Goal: Task Accomplishment & Management: Complete application form

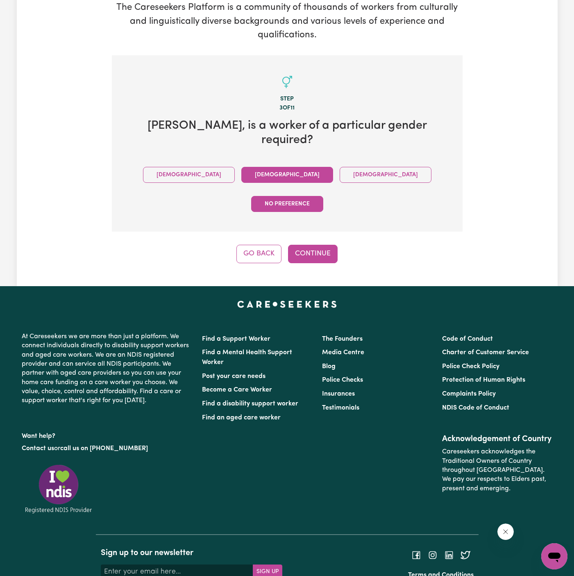
click at [251, 167] on button "[DEMOGRAPHIC_DATA]" at bounding box center [287, 175] width 92 height 16
click at [326, 245] on button "Continue" at bounding box center [313, 254] width 50 height 18
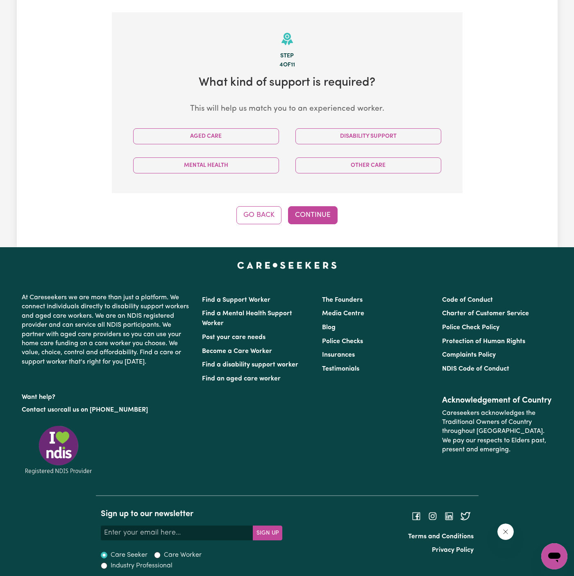
scroll to position [171, 0]
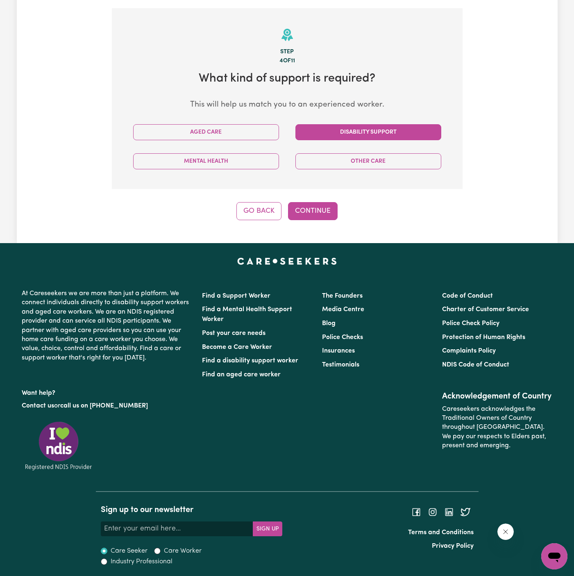
click at [368, 128] on button "Disability Support" at bounding box center [369, 132] width 146 height 16
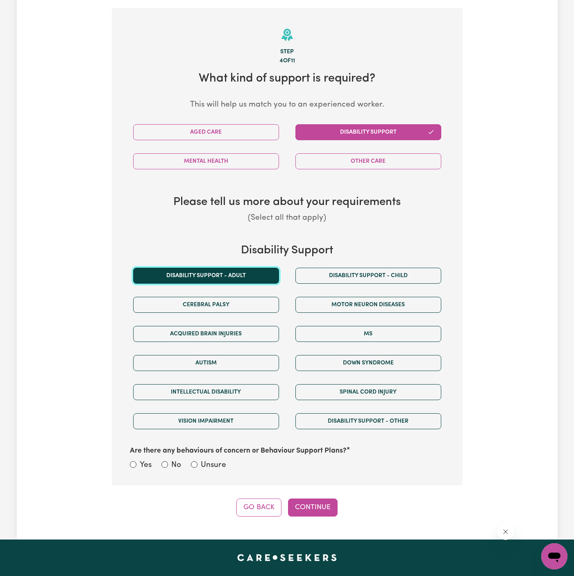
click at [251, 275] on button "Disability support - Adult" at bounding box center [206, 276] width 146 height 16
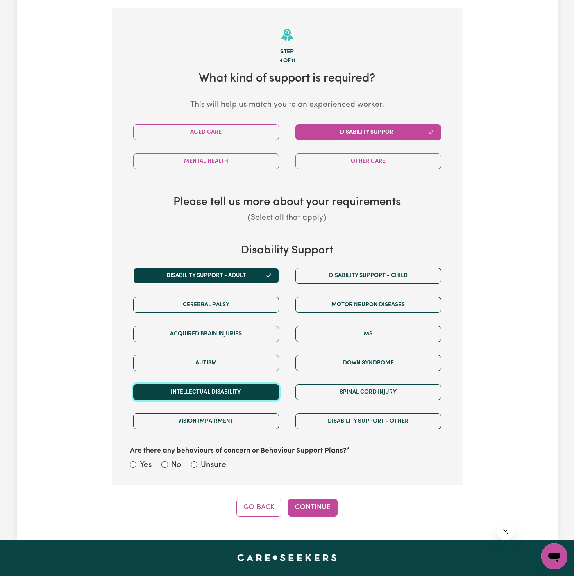
click at [251, 386] on button "Intellectual Disability" at bounding box center [206, 392] width 146 height 16
click at [199, 460] on div "Unsure" at bounding box center [208, 466] width 35 height 12
click at [202, 467] on label "Unsure" at bounding box center [213, 466] width 25 height 12
click at [198, 467] on input "Unsure" at bounding box center [194, 464] width 7 height 7
radio input "true"
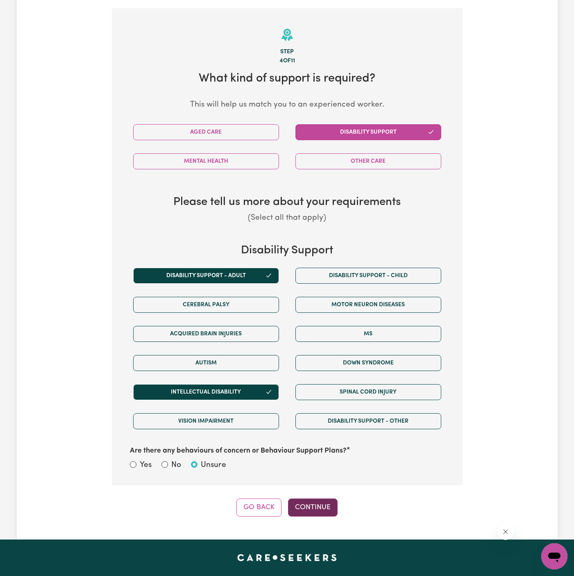
click at [327, 505] on button "Continue" at bounding box center [313, 508] width 50 height 18
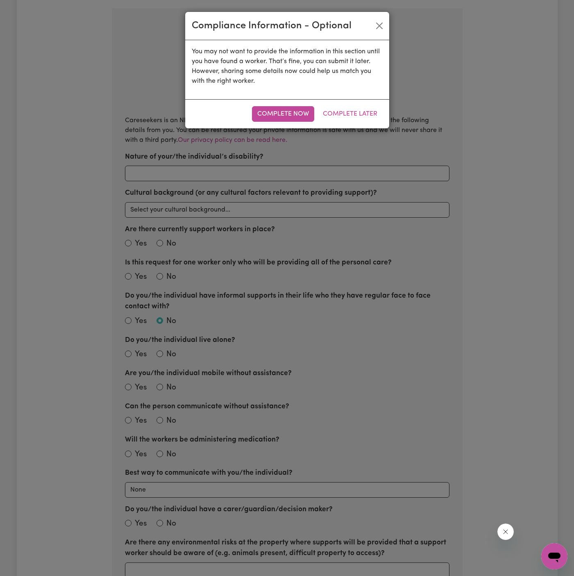
scroll to position [180, 0]
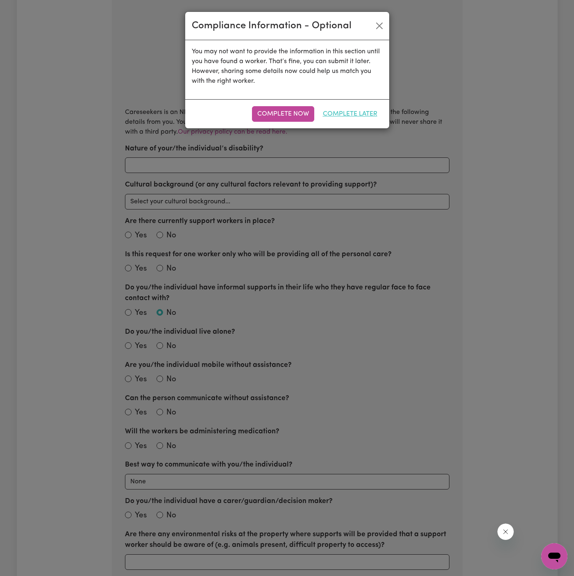
click at [351, 118] on button "Complete Later" at bounding box center [350, 114] width 65 height 16
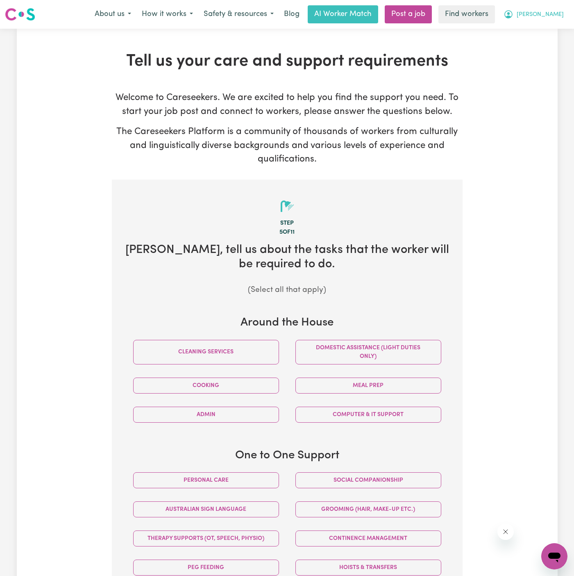
click at [555, 16] on span "[PERSON_NAME]" at bounding box center [540, 14] width 47 height 9
click at [545, 29] on link "My Dashboard" at bounding box center [536, 32] width 65 height 16
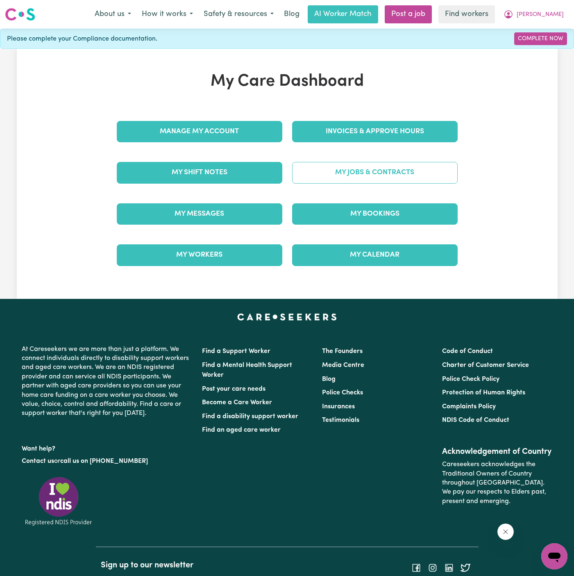
click at [377, 175] on link "My Jobs & Contracts" at bounding box center [375, 172] width 166 height 21
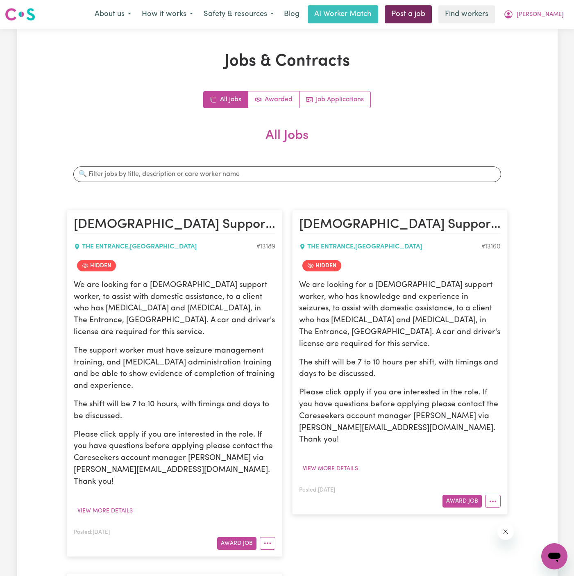
click at [432, 11] on link "Post a job" at bounding box center [408, 14] width 47 height 18
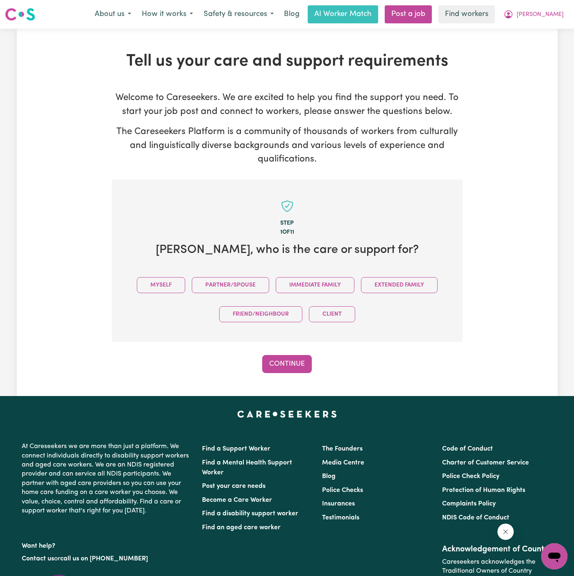
drag, startPoint x: 178, startPoint y: 287, endPoint x: 260, endPoint y: 337, distance: 96.1
click at [179, 287] on button "Myself" at bounding box center [161, 285] width 48 height 16
click at [283, 353] on div "Step 1 of 11 [PERSON_NAME] , who is the care or support for? Myself Partner/Spo…" at bounding box center [287, 277] width 351 height 194
click at [285, 367] on button "Continue" at bounding box center [287, 364] width 50 height 18
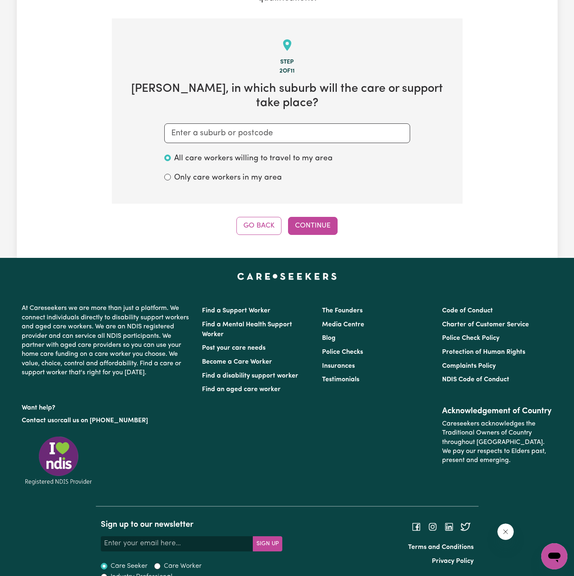
scroll to position [162, 0]
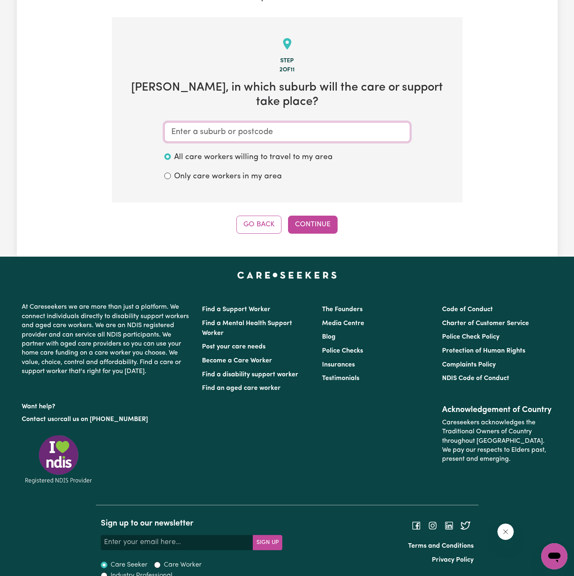
click at [244, 122] on input "text" at bounding box center [287, 132] width 246 height 20
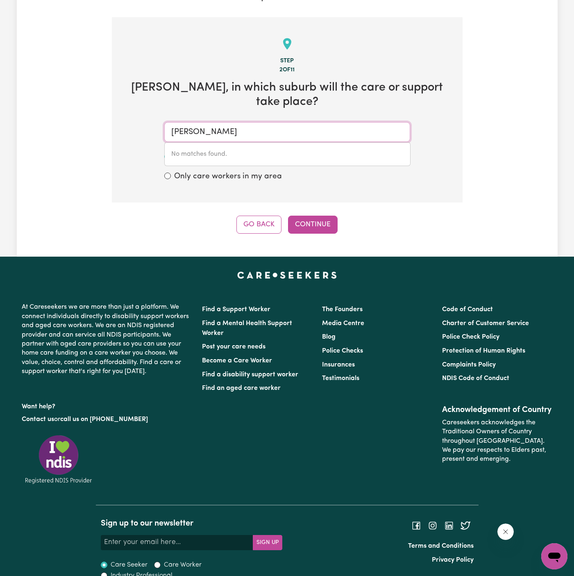
type input "hamlyn"
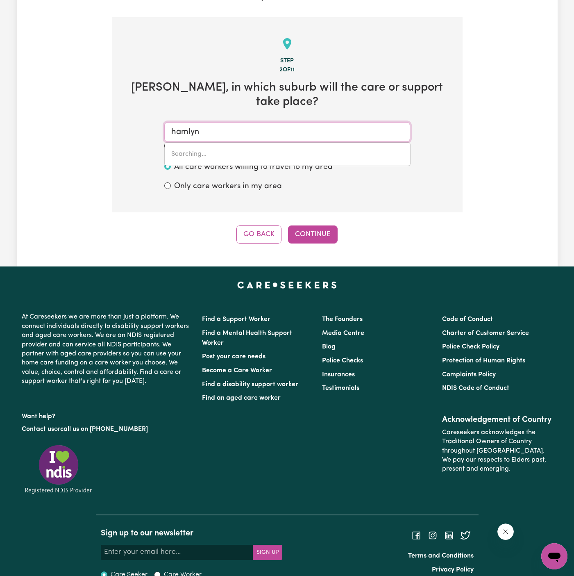
type input "[GEOGRAPHIC_DATA], [GEOGRAPHIC_DATA], 3215"
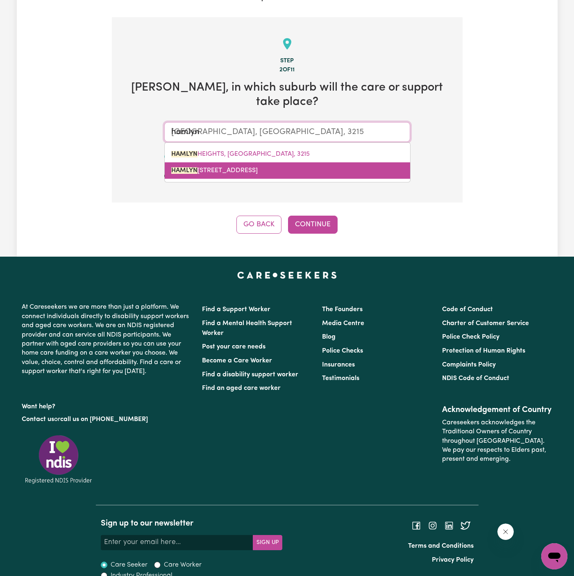
click at [252, 162] on link "[STREET_ADDRESS]" at bounding box center [288, 170] width 246 height 16
type input "[STREET_ADDRESS]"
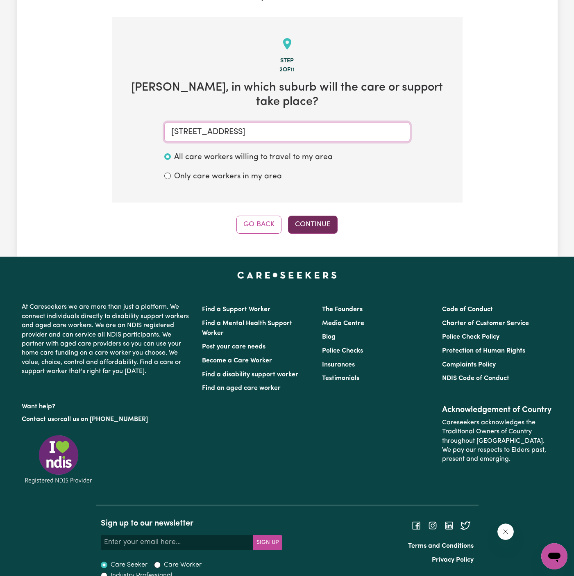
type input "[STREET_ADDRESS]"
click at [311, 216] on button "Continue" at bounding box center [313, 225] width 50 height 18
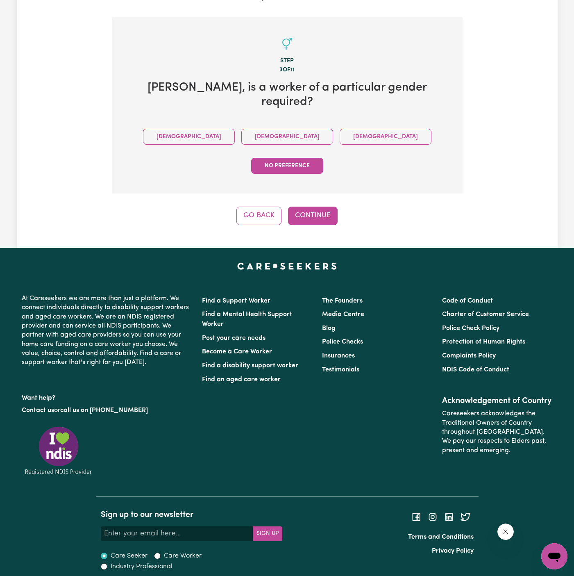
scroll to position [124, 0]
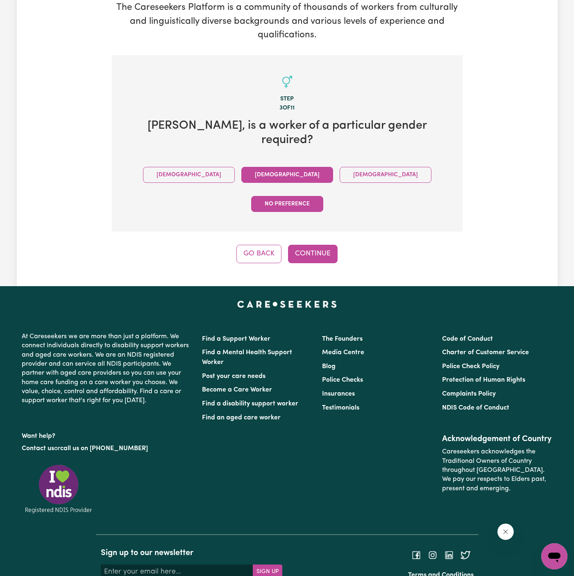
drag, startPoint x: 229, startPoint y: 156, endPoint x: 264, endPoint y: 171, distance: 37.8
click at [241, 167] on button "[DEMOGRAPHIC_DATA]" at bounding box center [287, 175] width 92 height 16
click at [314, 245] on button "Continue" at bounding box center [313, 254] width 50 height 18
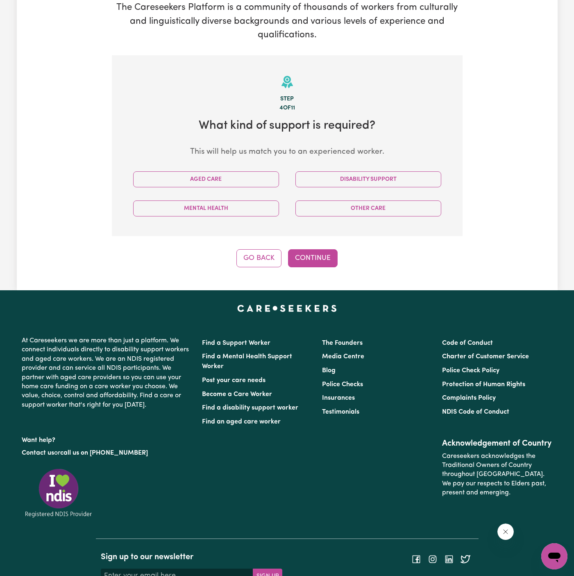
scroll to position [171, 0]
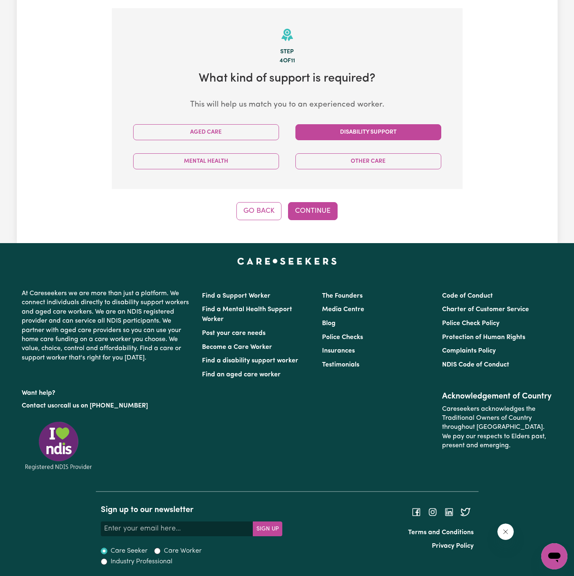
click at [362, 130] on button "Disability Support" at bounding box center [369, 132] width 146 height 16
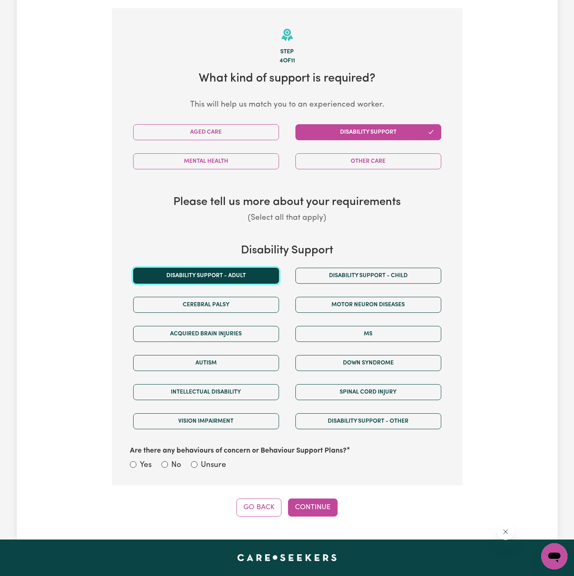
click at [232, 276] on button "Disability support - Adult" at bounding box center [206, 276] width 146 height 16
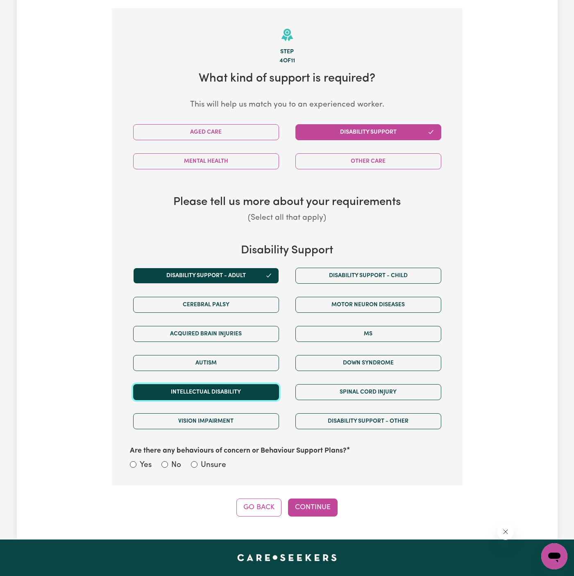
click at [255, 396] on button "Intellectual Disability" at bounding box center [206, 392] width 146 height 16
click at [218, 462] on label "Unsure" at bounding box center [213, 466] width 25 height 12
click at [198, 462] on input "Unsure" at bounding box center [194, 464] width 7 height 7
radio input "true"
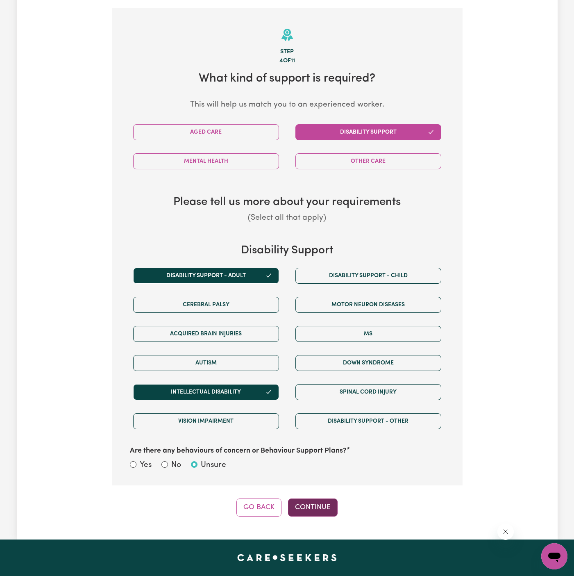
click at [324, 510] on button "Continue" at bounding box center [313, 508] width 50 height 18
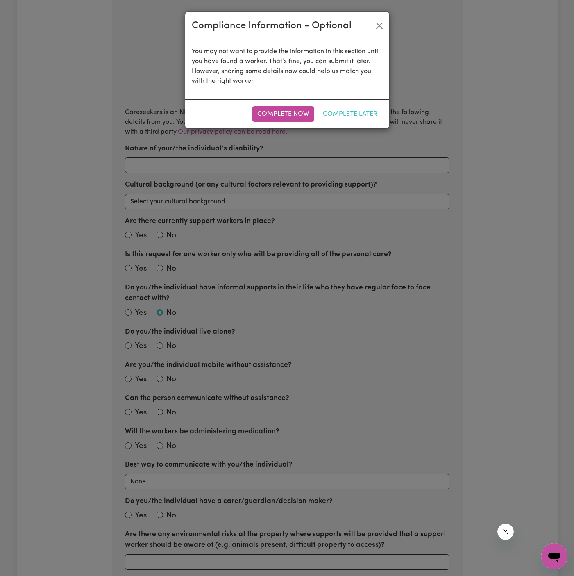
click at [345, 118] on button "Complete Later" at bounding box center [350, 114] width 65 height 16
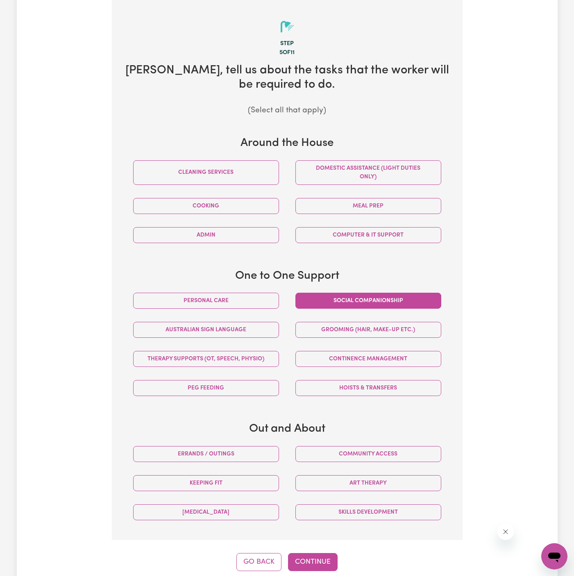
click at [367, 298] on button "Social companionship" at bounding box center [369, 301] width 146 height 16
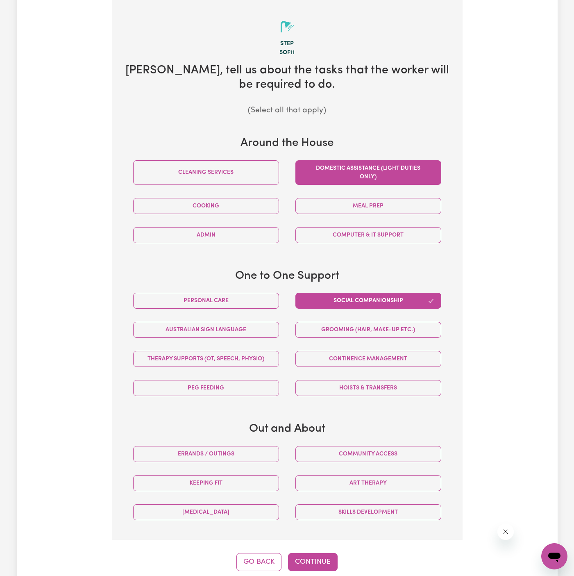
click at [397, 170] on button "Domestic assistance (light duties only)" at bounding box center [369, 172] width 146 height 25
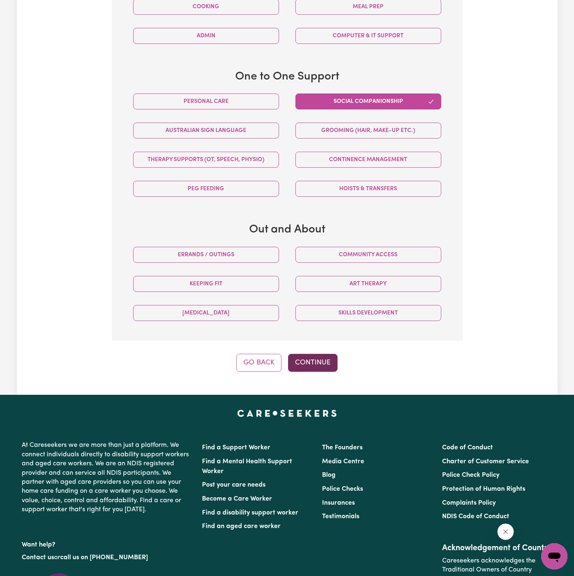
click at [317, 361] on button "Continue" at bounding box center [313, 363] width 50 height 18
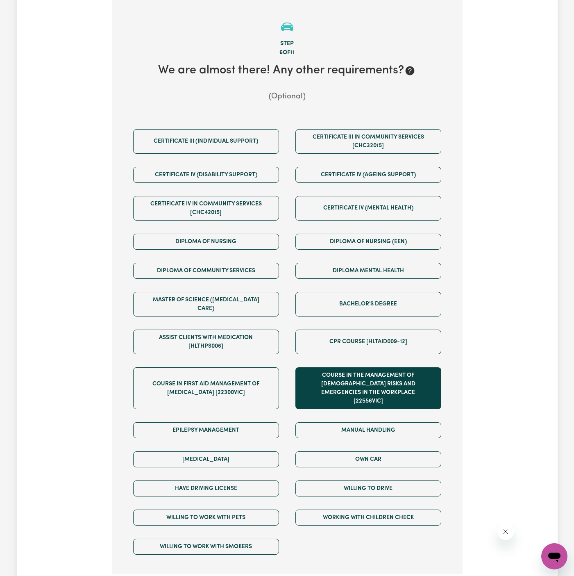
scroll to position [273, 0]
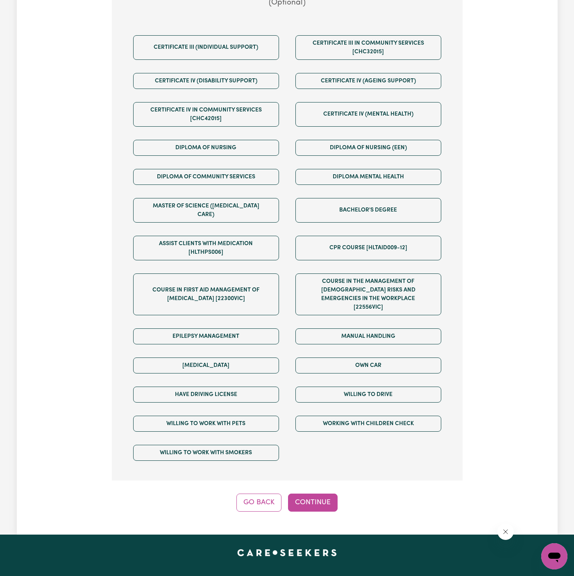
click at [374, 380] on div "Willing to drive" at bounding box center [368, 394] width 162 height 29
click at [385, 358] on button "Own Car" at bounding box center [369, 366] width 146 height 16
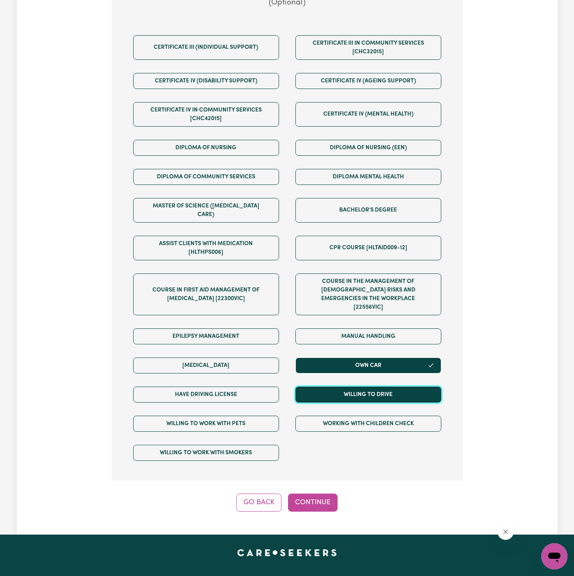
click at [385, 387] on button "Willing to drive" at bounding box center [369, 395] width 146 height 16
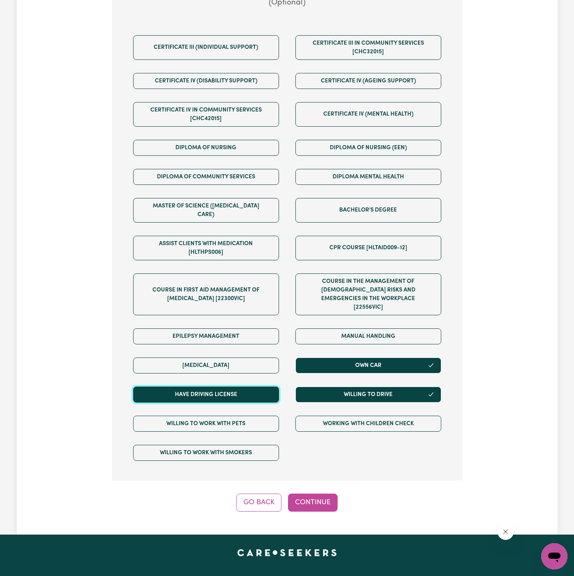
click at [242, 387] on button "Have driving license" at bounding box center [206, 395] width 146 height 16
click at [309, 494] on button "Continue" at bounding box center [313, 503] width 50 height 18
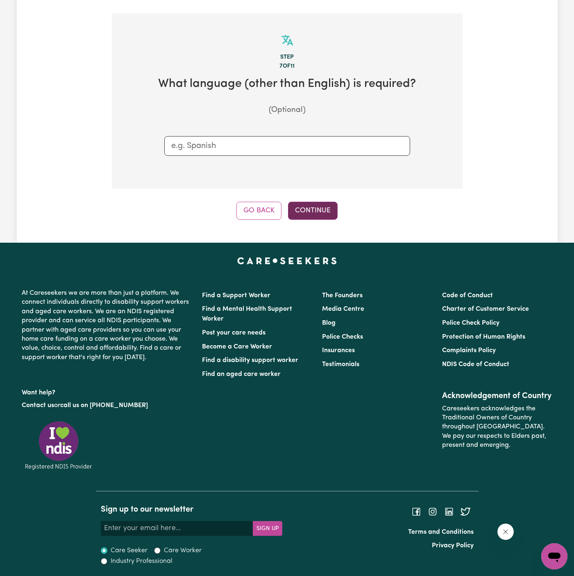
click at [322, 211] on button "Continue" at bounding box center [313, 211] width 50 height 18
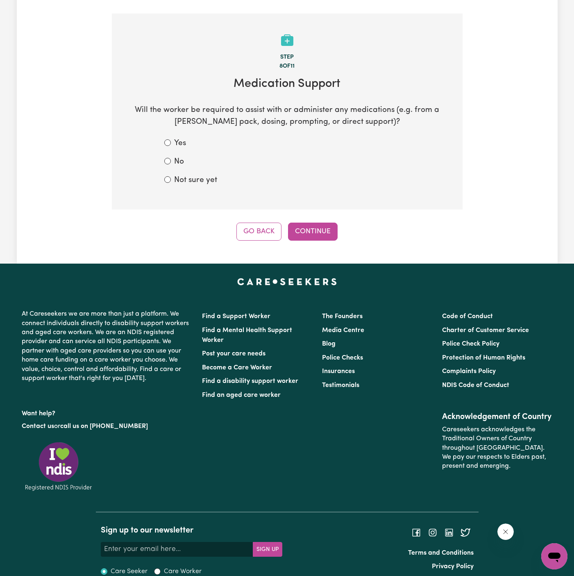
scroll to position [180, 0]
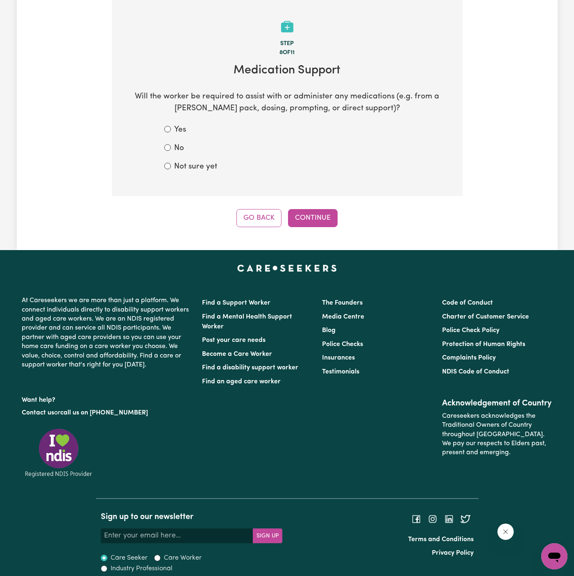
drag, startPoint x: 208, startPoint y: 164, endPoint x: 321, endPoint y: 184, distance: 114.5
click at [208, 164] on label "Not sure yet" at bounding box center [195, 167] width 43 height 12
click at [171, 164] on input "Not sure yet" at bounding box center [167, 166] width 7 height 7
radio input "true"
click at [324, 213] on button "Continue" at bounding box center [313, 218] width 50 height 18
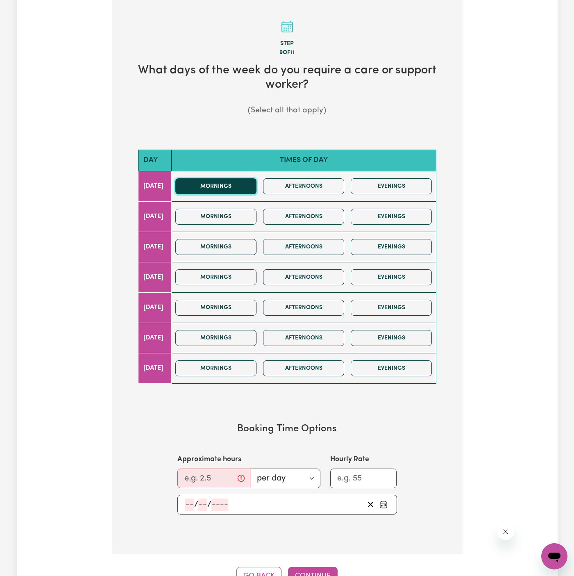
click at [245, 193] on button "Mornings" at bounding box center [215, 186] width 81 height 16
click at [198, 469] on input "Approximate hours" at bounding box center [214, 479] width 73 height 20
type input "8"
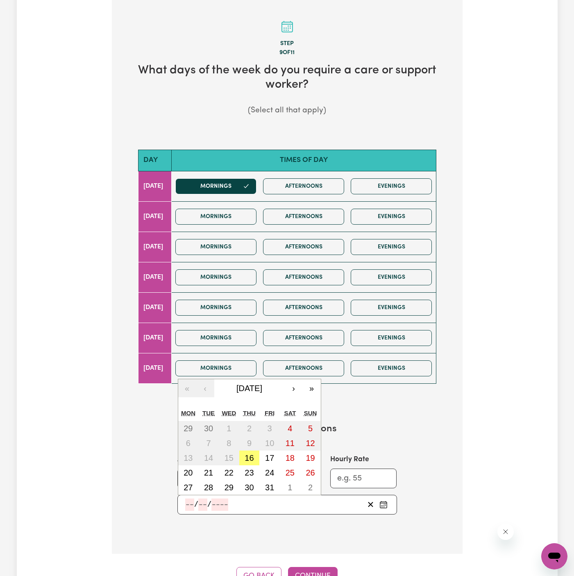
click at [189, 499] on input "number" at bounding box center [189, 505] width 9 height 12
click at [247, 454] on abbr "16" at bounding box center [249, 457] width 9 height 9
type input "[DATE]"
type input "16"
type input "10"
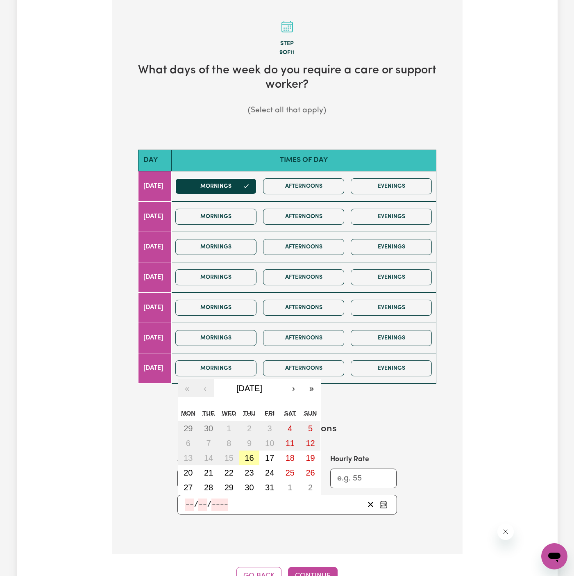
type input "2025"
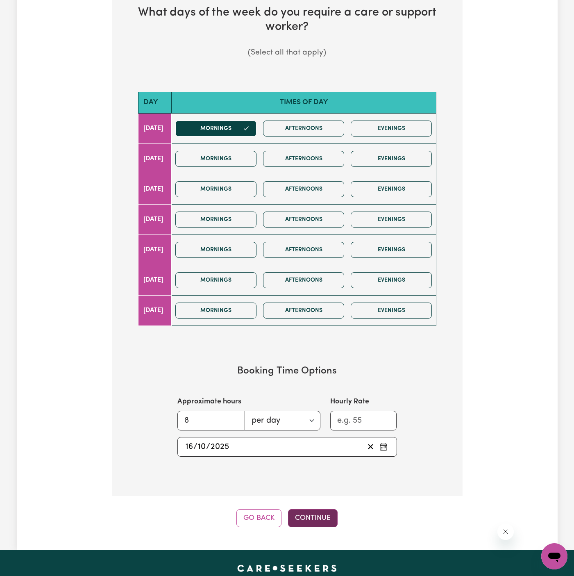
click at [318, 524] on button "Continue" at bounding box center [313, 518] width 50 height 18
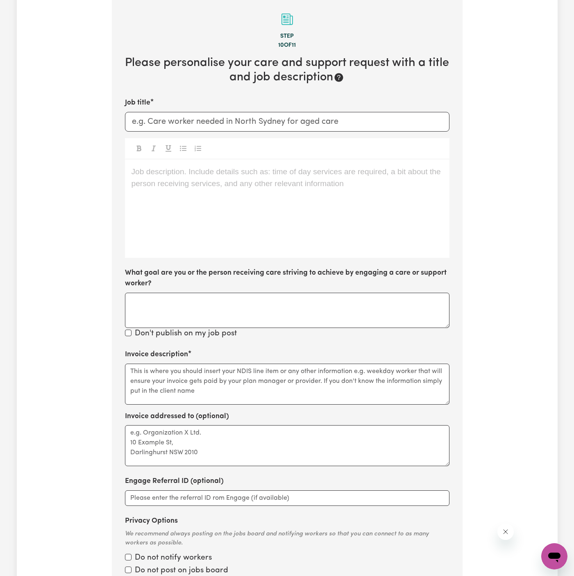
scroll to position [180, 0]
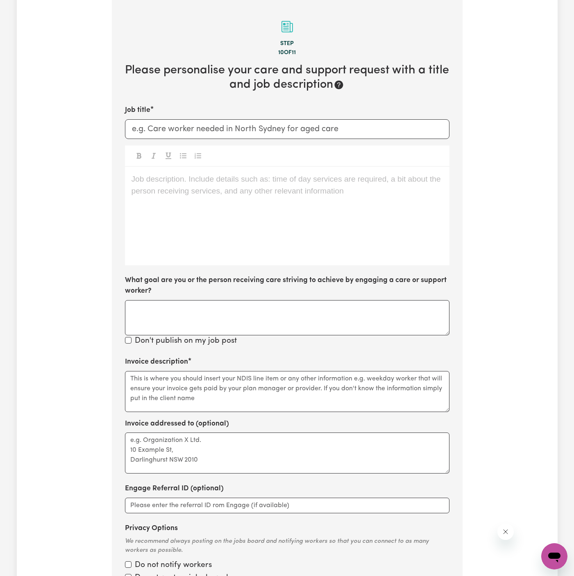
click at [205, 244] on div "Job description. Include details such as: time of day services are required, a …" at bounding box center [287, 216] width 325 height 98
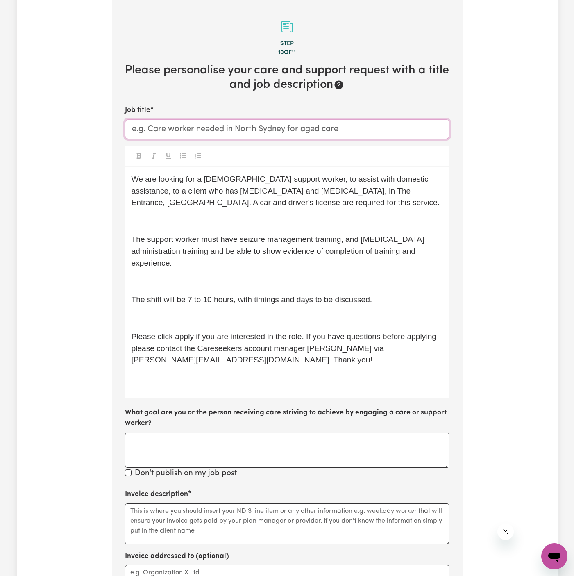
click at [294, 122] on input "Job title" at bounding box center [287, 129] width 325 height 20
paste input "[DEMOGRAPHIC_DATA] Support Worker Needed In The Entrance, [GEOGRAPHIC_DATA]"
click at [296, 136] on input "[DEMOGRAPHIC_DATA] Support Worker Needed In The Entrance, [GEOGRAPHIC_DATA]" at bounding box center [287, 129] width 325 height 20
drag, startPoint x: 261, startPoint y: 129, endPoint x: 398, endPoint y: 129, distance: 136.5
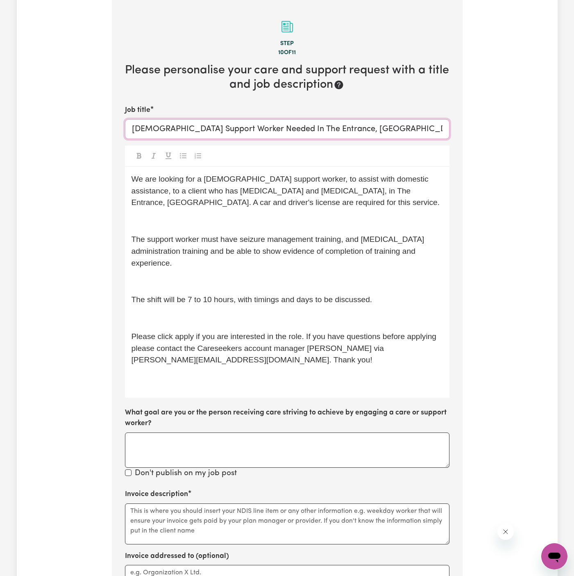
click at [398, 129] on input "[DEMOGRAPHIC_DATA] Support Worker Needed In The Entrance, [GEOGRAPHIC_DATA]" at bounding box center [287, 129] width 325 height 20
paste input "[PERSON_NAME], [GEOGRAPHIC_DATA]"
type input "[DEMOGRAPHIC_DATA] Support Worker Needed In [GEOGRAPHIC_DATA], [GEOGRAPHIC_DATA]"
click at [358, 190] on span "We are looking for a [DEMOGRAPHIC_DATA] support worker, to assist with domestic…" at bounding box center [286, 191] width 309 height 32
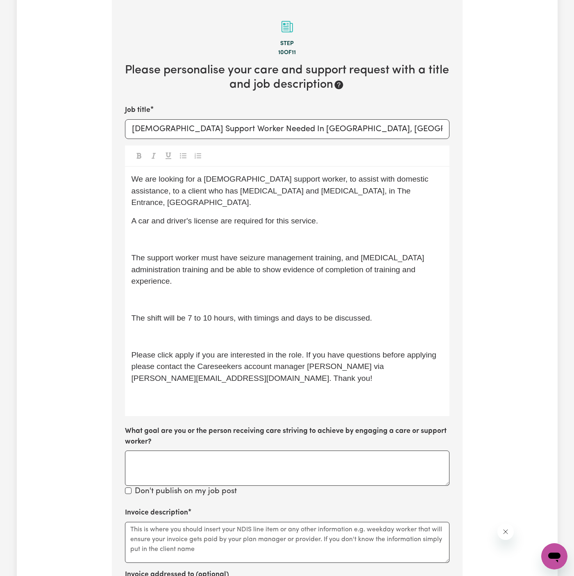
click at [304, 239] on div "We are looking for a [DEMOGRAPHIC_DATA] support worker, to assist with domestic…" at bounding box center [287, 291] width 325 height 249
click at [304, 234] on p "﻿" at bounding box center [288, 240] width 312 height 12
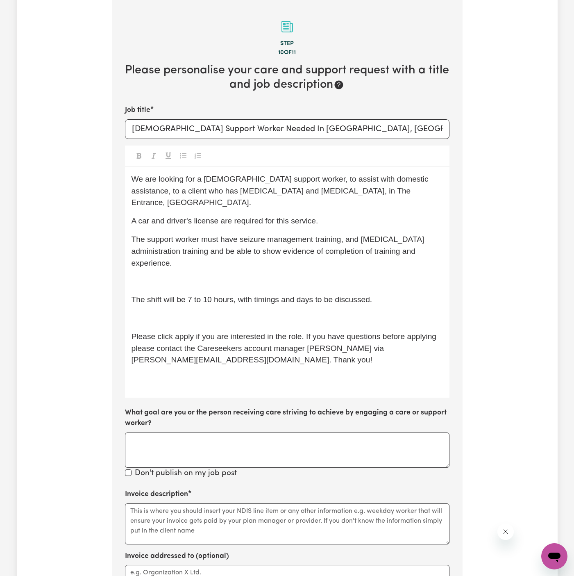
click at [182, 216] on span "A car and driver's license are required for this service." at bounding box center [225, 220] width 187 height 9
click at [198, 239] on span "The support worker must have seizure management training, and [MEDICAL_DATA] ad…" at bounding box center [279, 251] width 295 height 32
click at [210, 278] on div "We are looking for a [DEMOGRAPHIC_DATA] support worker, to assist with domestic…" at bounding box center [287, 282] width 325 height 231
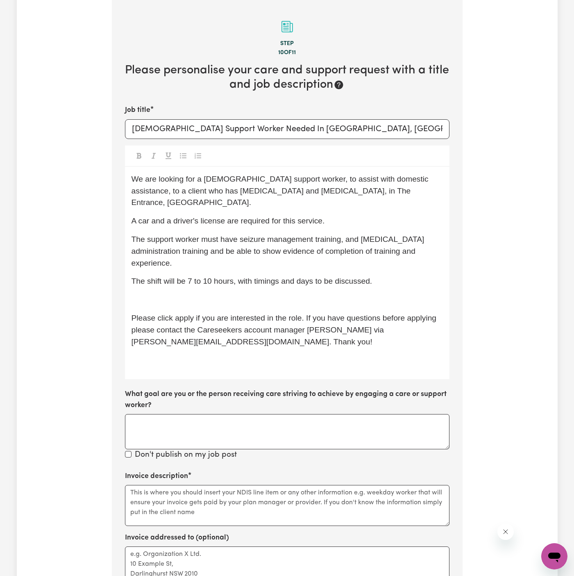
click at [204, 294] on p "﻿" at bounding box center [288, 300] width 312 height 12
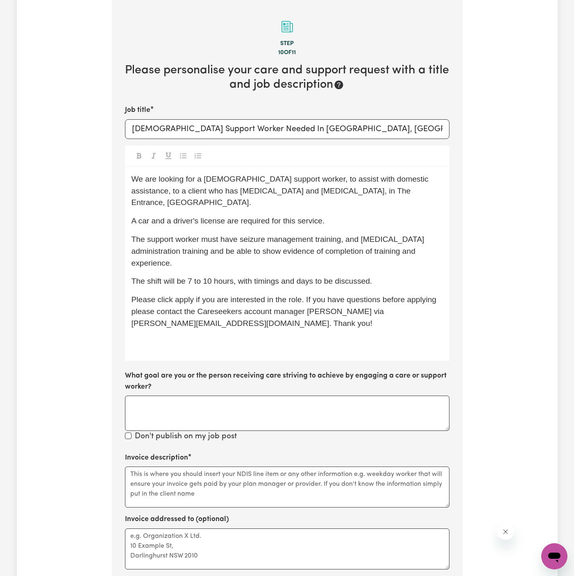
click at [187, 295] on span "Please click apply if you are interested in the role. If you have questions bef…" at bounding box center [286, 311] width 308 height 32
click at [206, 317] on p "Please click apply if you are interested in the role. If you have questions bef…" at bounding box center [288, 311] width 312 height 35
click at [313, 297] on span "Please click apply if you are interested in the role. If you have questions bef…" at bounding box center [286, 311] width 308 height 32
click at [139, 311] on span "Please click apply if you are interested in the role. If you have questions bef…" at bounding box center [286, 311] width 308 height 32
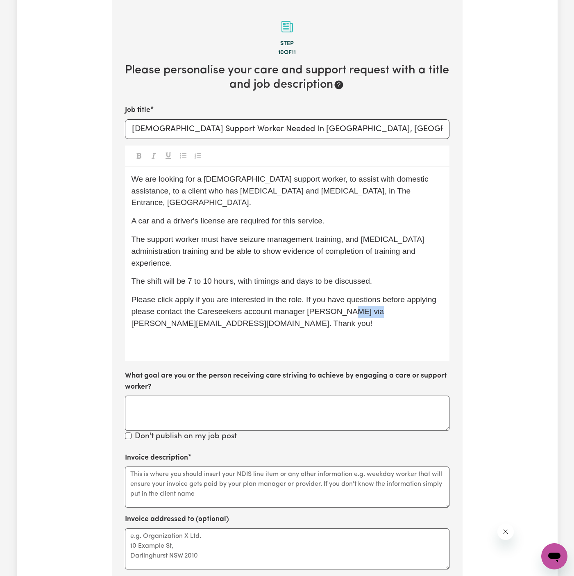
click at [139, 311] on span "Please click apply if you are interested in the role. If you have questions bef…" at bounding box center [286, 311] width 308 height 32
drag, startPoint x: 139, startPoint y: 311, endPoint x: 189, endPoint y: 311, distance: 49.6
click at [146, 311] on span "Please click apply if you are interested in the role. If you have questions bef…" at bounding box center [286, 311] width 308 height 32
click at [423, 295] on span "Please click apply if you are interested in the role. If you have questions bef…" at bounding box center [286, 311] width 308 height 32
click at [185, 295] on span "Please click apply if you are interested in the role. If you have questions bef…" at bounding box center [287, 311] width 310 height 32
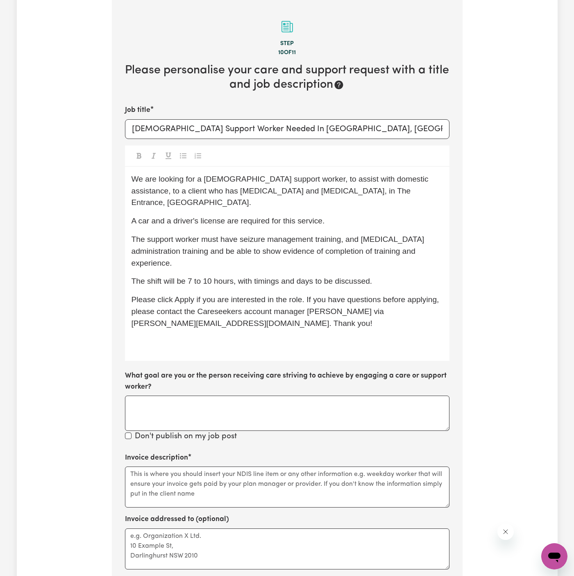
click at [217, 239] on span "The support worker must have seizure management training, and [MEDICAL_DATA] ad…" at bounding box center [279, 251] width 295 height 32
click at [263, 178] on span "We are looking for a [DEMOGRAPHIC_DATA] support worker, to assist with domestic…" at bounding box center [281, 191] width 299 height 32
click at [383, 181] on span "We are looking for a [DEMOGRAPHIC_DATA] support worker to assist with domestic …" at bounding box center [281, 191] width 298 height 32
click at [352, 234] on p "The support worker must have seizure management training, and [MEDICAL_DATA] ad…" at bounding box center [288, 251] width 312 height 35
click at [280, 216] on span "A car and a driver's license are required for this service." at bounding box center [229, 220] width 194 height 9
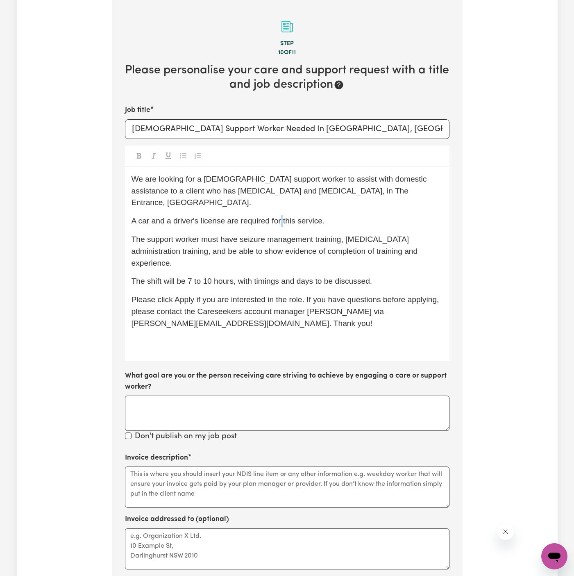
click at [280, 216] on span "A car and a driver's license are required for this service." at bounding box center [229, 220] width 194 height 9
click at [373, 294] on p "Please click Apply if you are interested in the role. If you have questions bef…" at bounding box center [288, 311] width 312 height 35
click at [397, 193] on p "We are looking for a [DEMOGRAPHIC_DATA] support worker to assist with domestic …" at bounding box center [288, 190] width 312 height 35
click at [227, 185] on p "We are looking for a [DEMOGRAPHIC_DATA] support worker to assist with domestic …" at bounding box center [288, 190] width 312 height 35
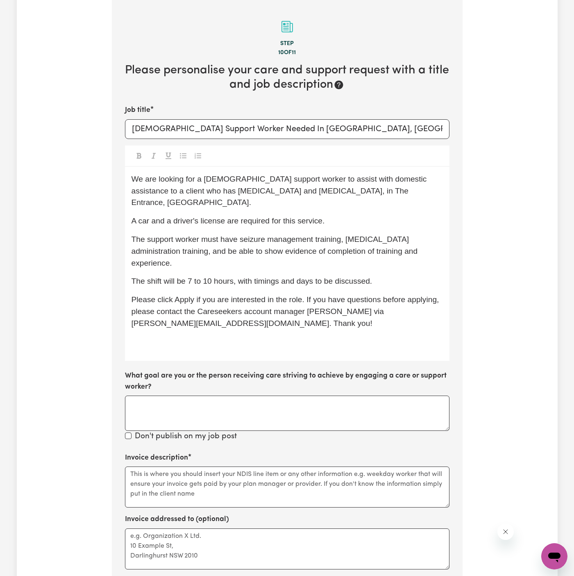
click at [253, 185] on p "We are looking for a [DEMOGRAPHIC_DATA] support worker to assist with domestic …" at bounding box center [288, 190] width 312 height 35
drag, startPoint x: 262, startPoint y: 130, endPoint x: 372, endPoint y: 129, distance: 109.5
click at [372, 129] on input "[DEMOGRAPHIC_DATA] Support Worker Needed In [GEOGRAPHIC_DATA], [GEOGRAPHIC_DATA]" at bounding box center [287, 129] width 325 height 20
click at [377, 164] on div at bounding box center [287, 156] width 325 height 21
drag, startPoint x: 353, startPoint y: 190, endPoint x: 287, endPoint y: 188, distance: 65.2
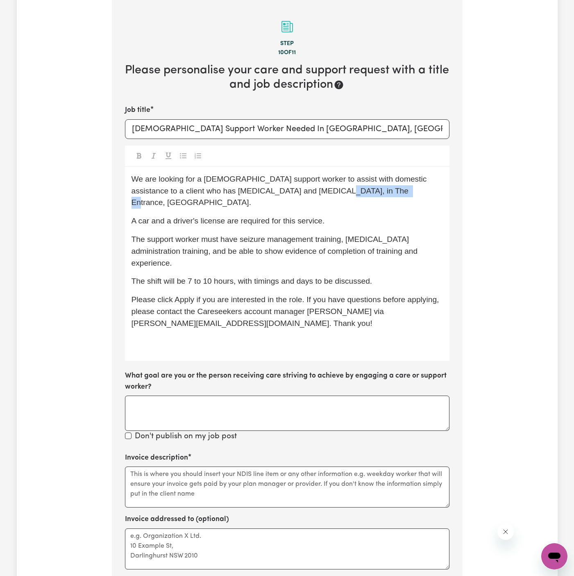
click at [287, 188] on span "We are looking for a [DEMOGRAPHIC_DATA] support worker to assist with domestic …" at bounding box center [281, 191] width 298 height 32
click at [387, 179] on span "We are looking for a [DEMOGRAPHIC_DATA] support worker to assist with domestic …" at bounding box center [281, 191] width 298 height 32
drag, startPoint x: 331, startPoint y: 181, endPoint x: 401, endPoint y: 184, distance: 70.2
click at [401, 184] on p "We are looking for a [DEMOGRAPHIC_DATA] support worker to assist with domestic …" at bounding box center [288, 190] width 312 height 35
click at [401, 184] on p "We are looking for a [DEMOGRAPHIC_DATA] support worker to assist a client who h…" at bounding box center [288, 190] width 312 height 35
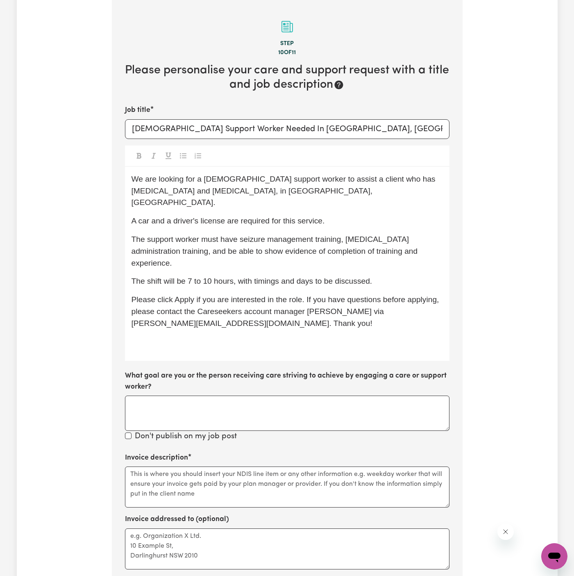
click at [433, 184] on p "We are looking for a [DEMOGRAPHIC_DATA] support worker to assist a client who h…" at bounding box center [288, 190] width 312 height 35
click at [320, 194] on p "We are looking for a [DEMOGRAPHIC_DATA] support worker to assist a client who h…" at bounding box center [288, 190] width 312 height 35
click at [339, 194] on p "We are looking for a [DEMOGRAPHIC_DATA] support worker to assist a client who h…" at bounding box center [288, 190] width 312 height 35
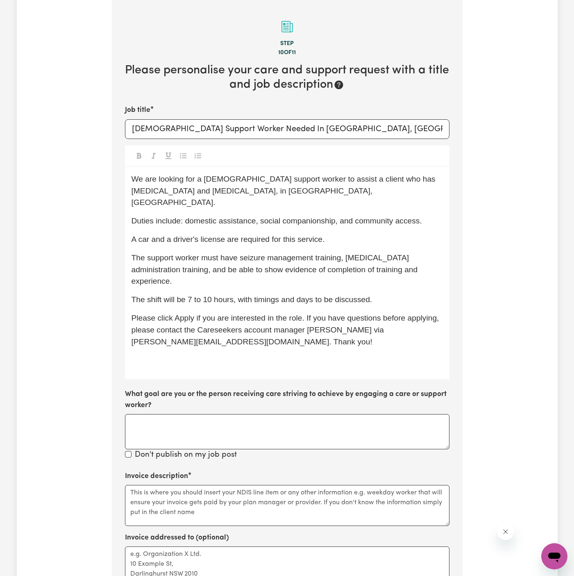
click at [364, 234] on p "A car and a driver's license are required for this service." at bounding box center [288, 240] width 312 height 12
click at [282, 235] on span "A car and a driver's license are required for this service." at bounding box center [229, 239] width 194 height 9
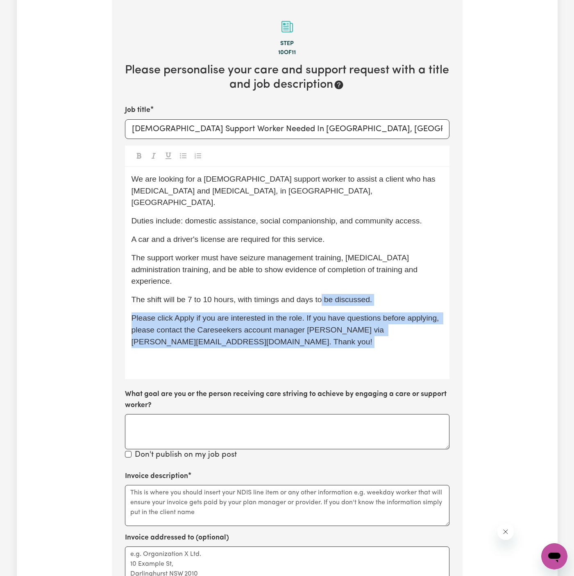
drag, startPoint x: 320, startPoint y: 273, endPoint x: 264, endPoint y: 347, distance: 91.9
click at [264, 347] on div "We are looking for a [DEMOGRAPHIC_DATA] support worker to assist a client who h…" at bounding box center [287, 273] width 325 height 212
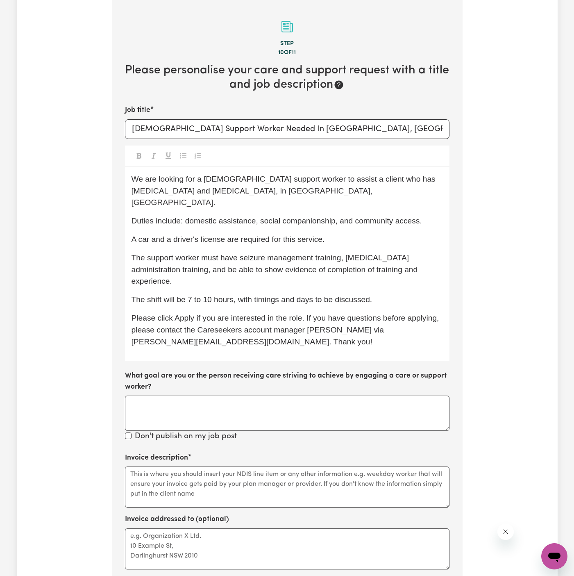
click at [256, 252] on p "The support worker must have seizure management training, [MEDICAL_DATA] admini…" at bounding box center [288, 269] width 312 height 35
drag, startPoint x: 185, startPoint y: 210, endPoint x: 437, endPoint y: 216, distance: 252.2
click at [437, 216] on div "We are looking for a [DEMOGRAPHIC_DATA] support worker to assist a client who h…" at bounding box center [287, 264] width 325 height 194
copy span "domestic assistance, social companionship, and community access."
click at [185, 471] on textarea "Invoice description" at bounding box center [287, 487] width 325 height 41
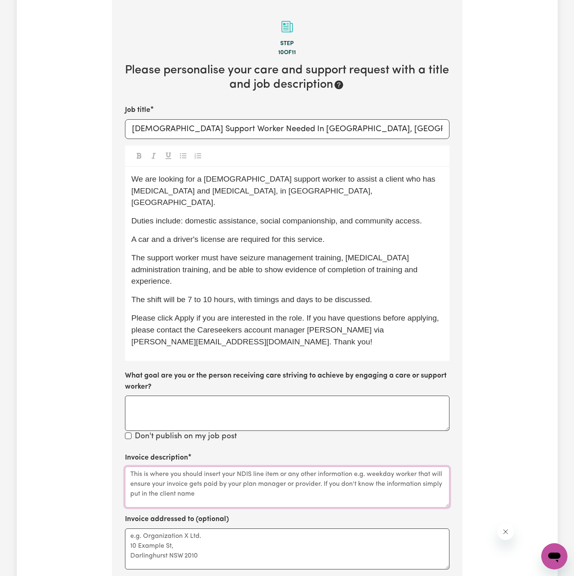
click at [185, 471] on textarea "Invoice description" at bounding box center [287, 487] width 325 height 41
paste textarea "domestic assistance, social companionship, and community access."
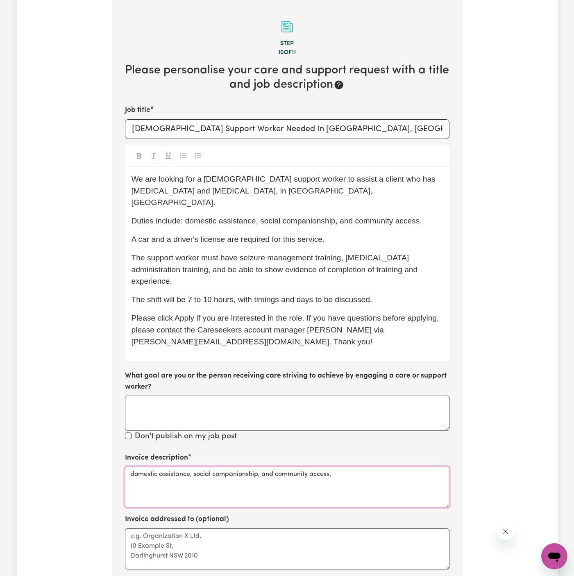
type textarea "domestic assistance, social companionship, and community access."
click at [218, 529] on textarea "Invoice addressed to (optional)" at bounding box center [287, 549] width 325 height 41
paste textarea "[MEDICAL_DATA] Community Care"
type textarea "[MEDICAL_DATA] Community Care"
click at [276, 314] on span "Please click Apply if you are interested in the role. If you have questions bef…" at bounding box center [287, 330] width 310 height 32
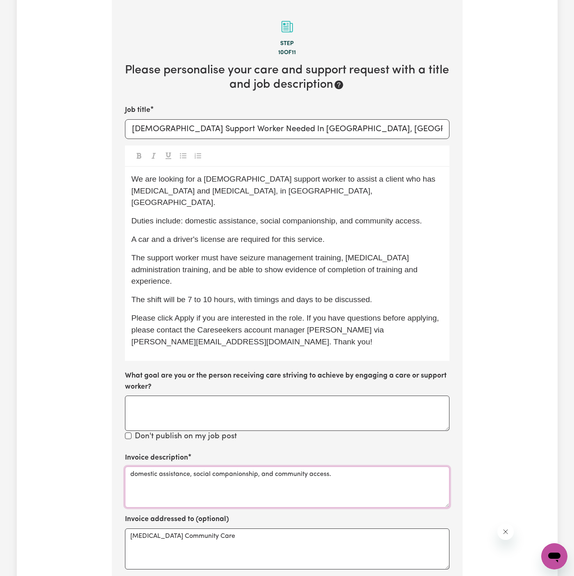
click at [238, 472] on textarea "domestic assistance, social companionship, and community access." at bounding box center [287, 487] width 325 height 41
click at [270, 283] on div "We are looking for a [DEMOGRAPHIC_DATA] support worker to assist a client who h…" at bounding box center [287, 264] width 325 height 194
click at [263, 262] on p "The support worker must have seizure management training, [MEDICAL_DATA] admini…" at bounding box center [288, 269] width 312 height 35
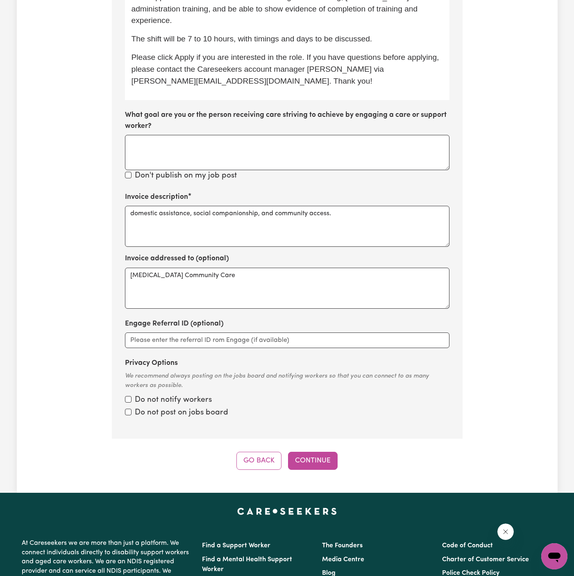
scroll to position [452, 0]
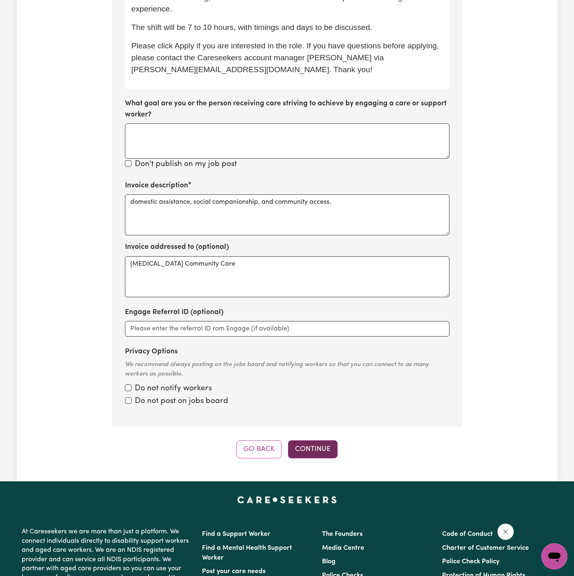
click at [317, 440] on button "Continue" at bounding box center [313, 449] width 50 height 18
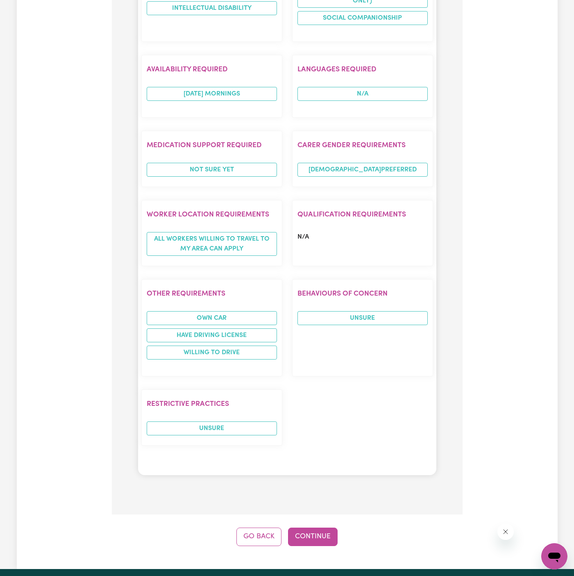
scroll to position [827, 0]
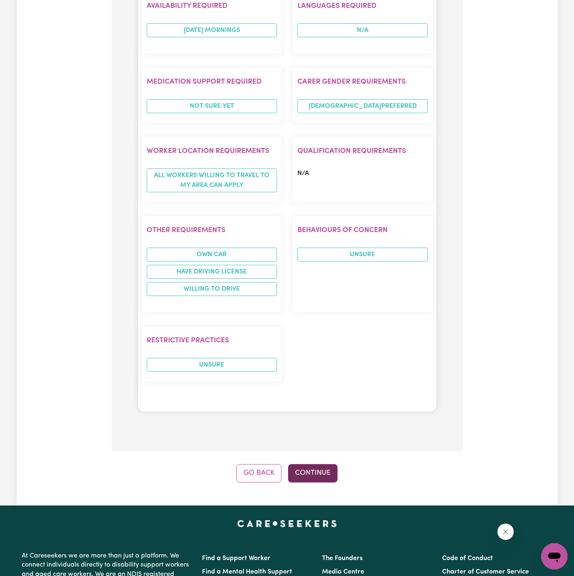
click at [316, 464] on button "Continue" at bounding box center [313, 473] width 50 height 18
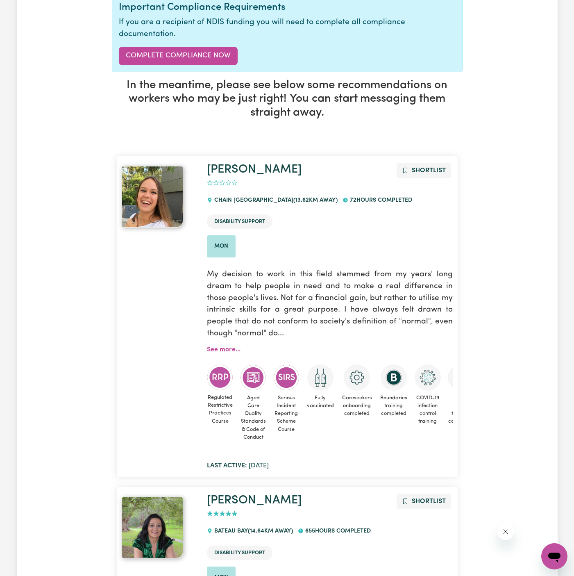
scroll to position [0, 0]
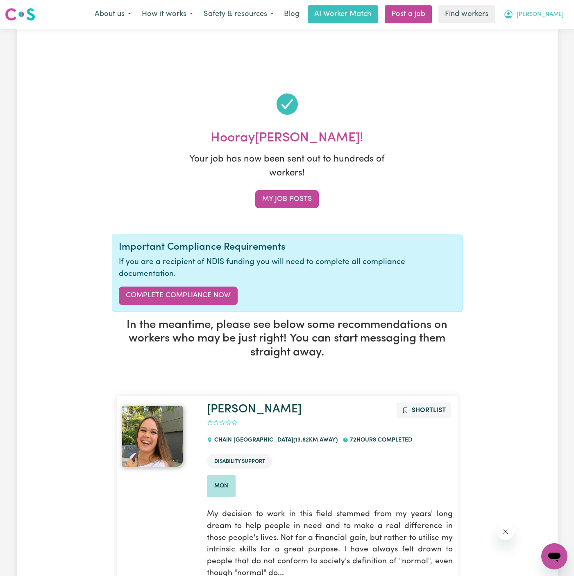
click at [552, 19] on span "[PERSON_NAME]" at bounding box center [540, 14] width 47 height 9
click at [551, 27] on link "My Dashboard" at bounding box center [536, 32] width 65 height 16
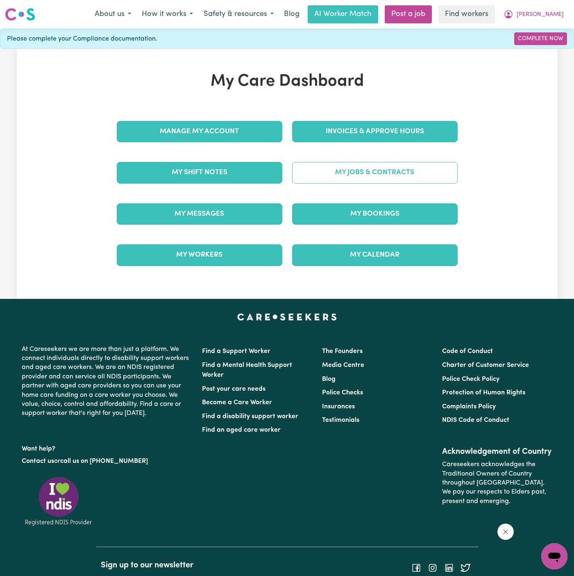
click at [339, 176] on link "My Jobs & Contracts" at bounding box center [375, 172] width 166 height 21
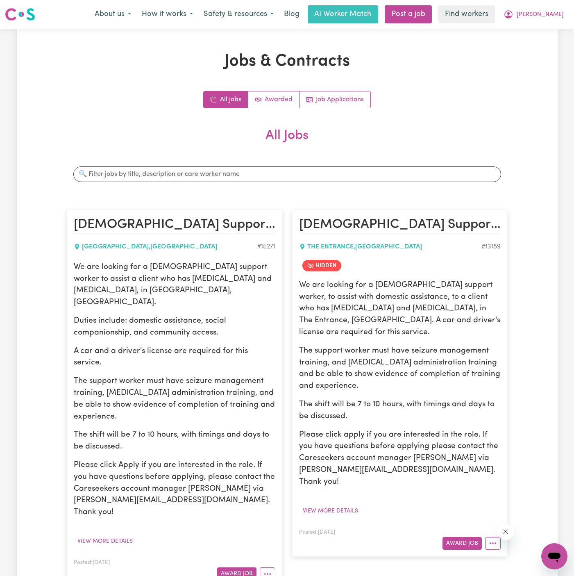
click at [175, 321] on p "Duties include: domestic assistance, social companionship, and community access." at bounding box center [175, 327] width 202 height 24
click at [121, 297] on div "We are looking for a [DEMOGRAPHIC_DATA] support worker to assist a client who h…" at bounding box center [175, 390] width 202 height 257
click at [159, 298] on div "We are looking for a [DEMOGRAPHIC_DATA] support worker to assist a client who h…" at bounding box center [175, 390] width 202 height 257
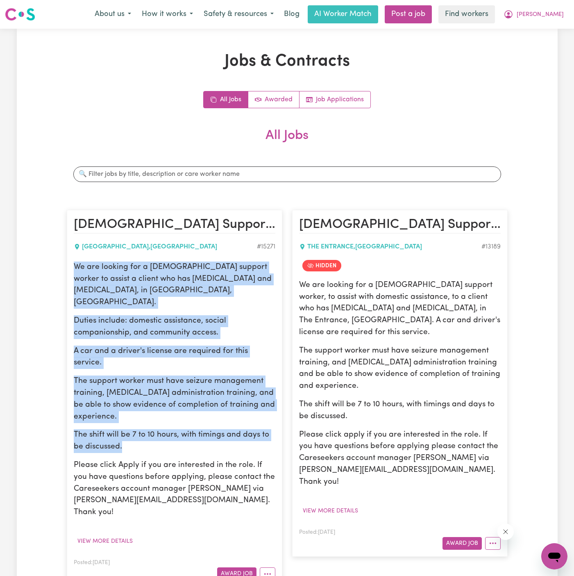
drag, startPoint x: 74, startPoint y: 267, endPoint x: 173, endPoint y: 421, distance: 183.0
click at [173, 421] on div "We are looking for a [DEMOGRAPHIC_DATA] support worker to assist a client who h…" at bounding box center [175, 390] width 202 height 257
copy div "We are looking for a [DEMOGRAPHIC_DATA] support worker to assist a client who h…"
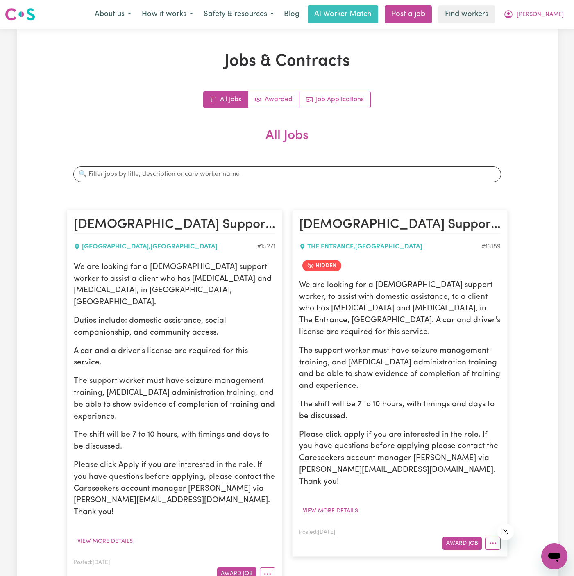
click at [82, 253] on div "[STREET_ADDRESS]" at bounding box center [175, 247] width 202 height 20
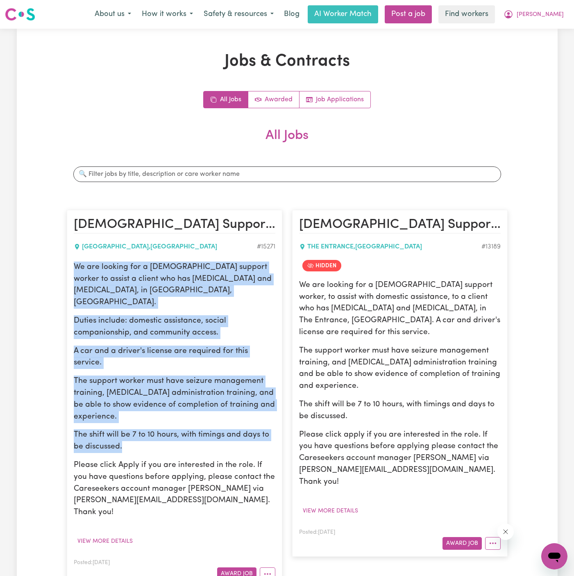
drag, startPoint x: 73, startPoint y: 267, endPoint x: 191, endPoint y: 421, distance: 193.4
click at [191, 421] on div "We are looking for a [DEMOGRAPHIC_DATA] support worker to assist a client who h…" at bounding box center [175, 390] width 202 height 257
click at [166, 429] on p "The shift will be 7 to 10 hours, with timings and days to be discussed." at bounding box center [175, 441] width 202 height 24
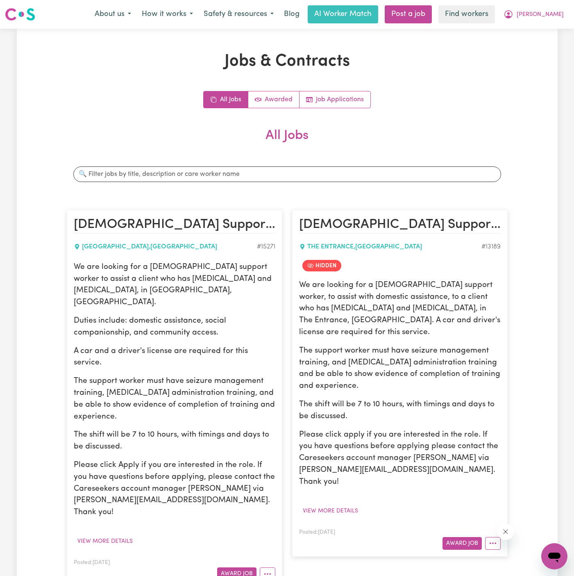
click at [145, 460] on p "Please click Apply if you are interested in the role. If you have questions bef…" at bounding box center [175, 489] width 202 height 59
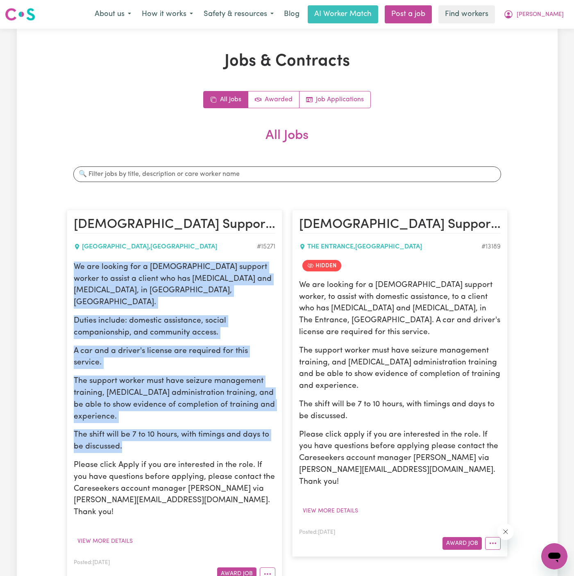
drag, startPoint x: 130, startPoint y: 419, endPoint x: 75, endPoint y: 263, distance: 165.7
click at [75, 263] on div "We are looking for a [DEMOGRAPHIC_DATA] support worker to assist a client who h…" at bounding box center [175, 390] width 202 height 257
copy div "We are looking for a [DEMOGRAPHIC_DATA] support worker to assist a client who h…"
click at [339, 93] on link "Job Applications" at bounding box center [335, 99] width 71 height 16
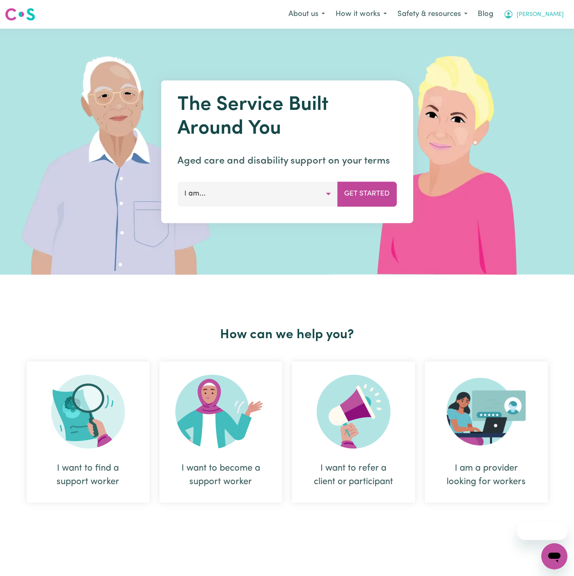
click at [559, 19] on span "[PERSON_NAME]" at bounding box center [540, 14] width 47 height 9
click at [544, 42] on link "Logout" at bounding box center [536, 47] width 65 height 16
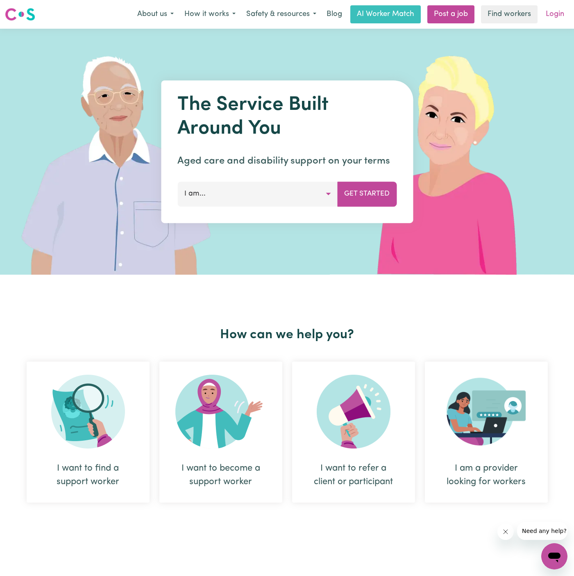
click at [563, 9] on link "Login" at bounding box center [555, 14] width 28 height 18
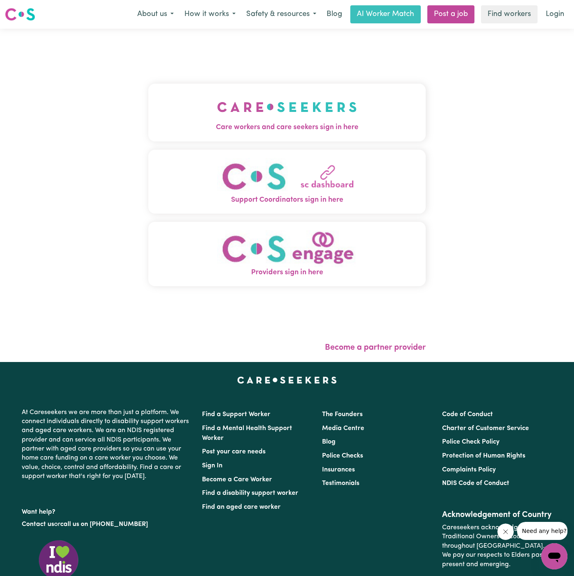
click at [306, 135] on button "Care workers and care seekers sign in here" at bounding box center [287, 112] width 278 height 57
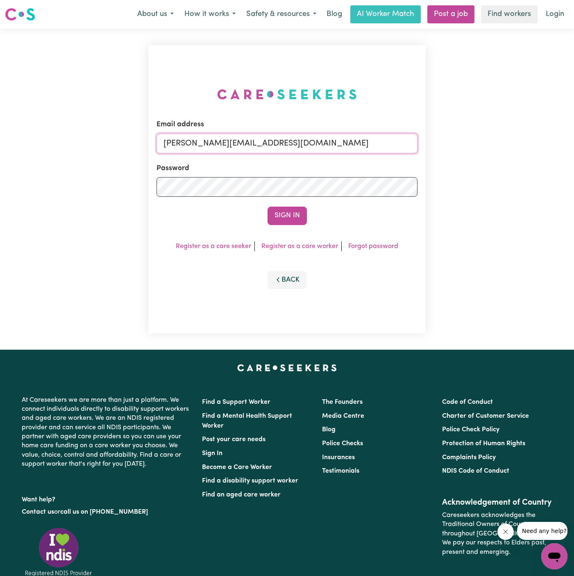
click at [292, 149] on input "dyan@careseekers.com.au" at bounding box center [287, 144] width 261 height 20
drag, startPoint x: 206, startPoint y: 146, endPoint x: 433, endPoint y: 162, distance: 227.7
click at [433, 162] on div "Email address superuser~francescolaYS@careseekers.com.au Password Sign In Regis…" at bounding box center [287, 189] width 574 height 321
type input "superuser~claudia2012escobar@gmail.com"
click at [268, 207] on button "Sign In" at bounding box center [287, 216] width 39 height 18
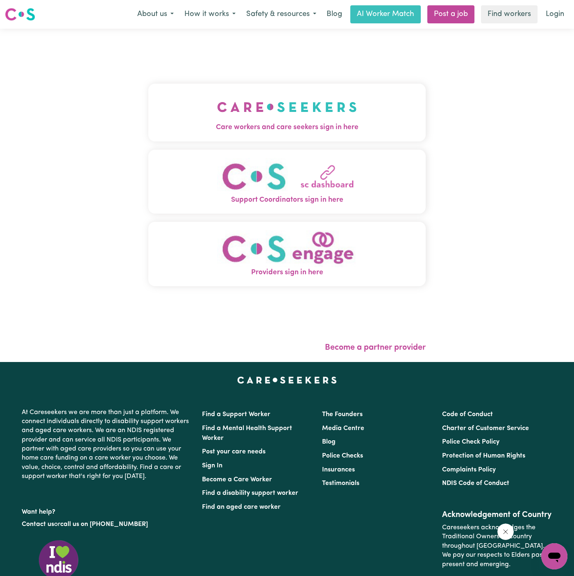
click at [293, 113] on img "Care workers and care seekers sign in here" at bounding box center [287, 107] width 140 height 30
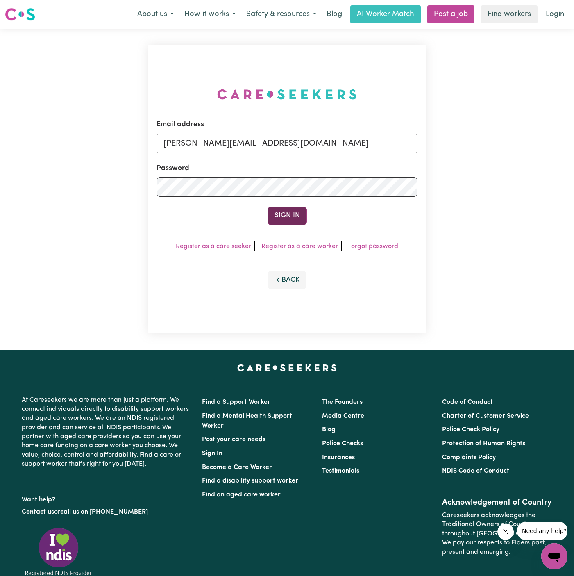
click at [290, 209] on button "Sign In" at bounding box center [287, 216] width 39 height 18
